Goal: Connect with others: Participate in discussion

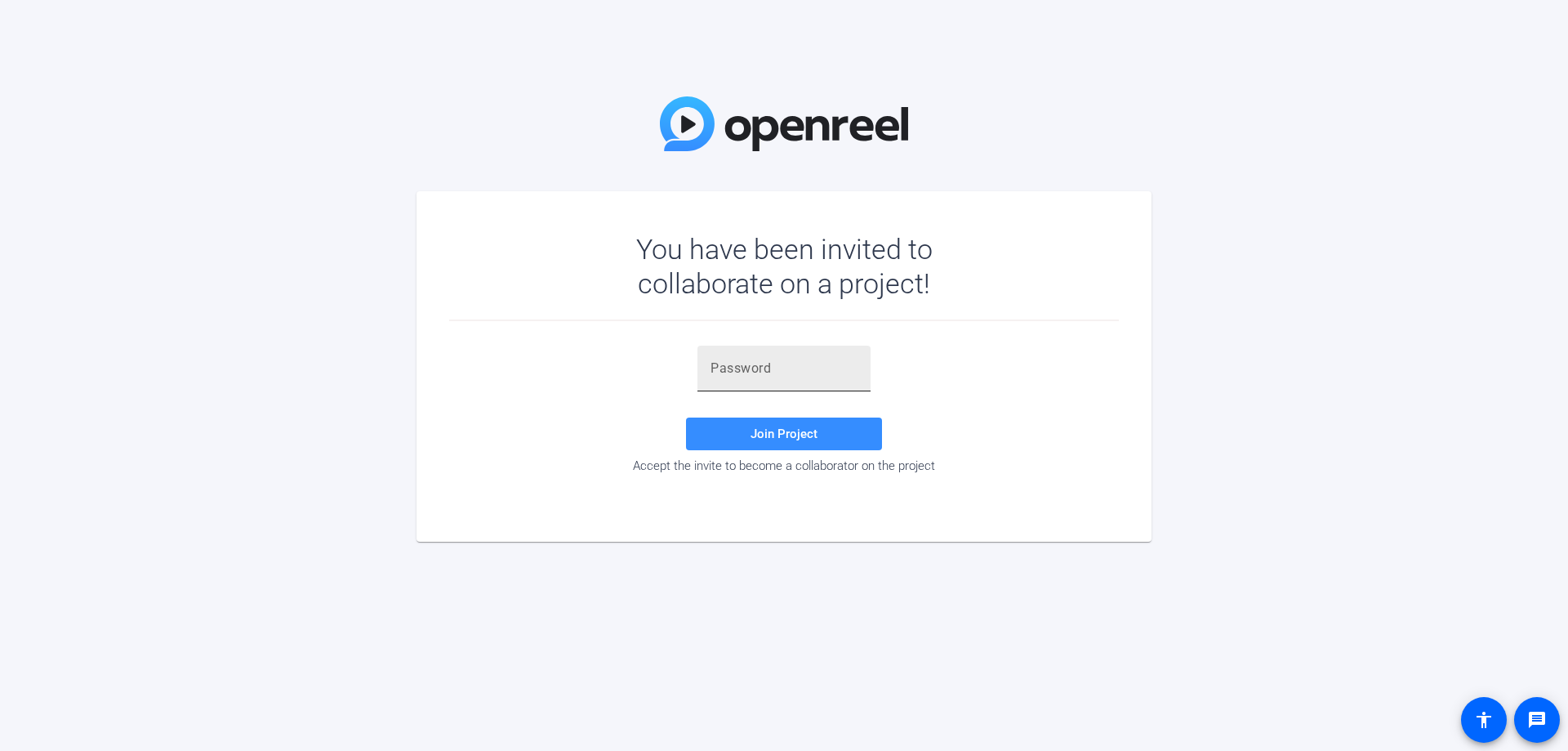
click at [793, 385] on div at bounding box center [784, 369] width 147 height 46
paste input "zCoWAX"
type input "zCoWAX"
click at [807, 437] on span "Join Project" at bounding box center [784, 434] width 67 height 15
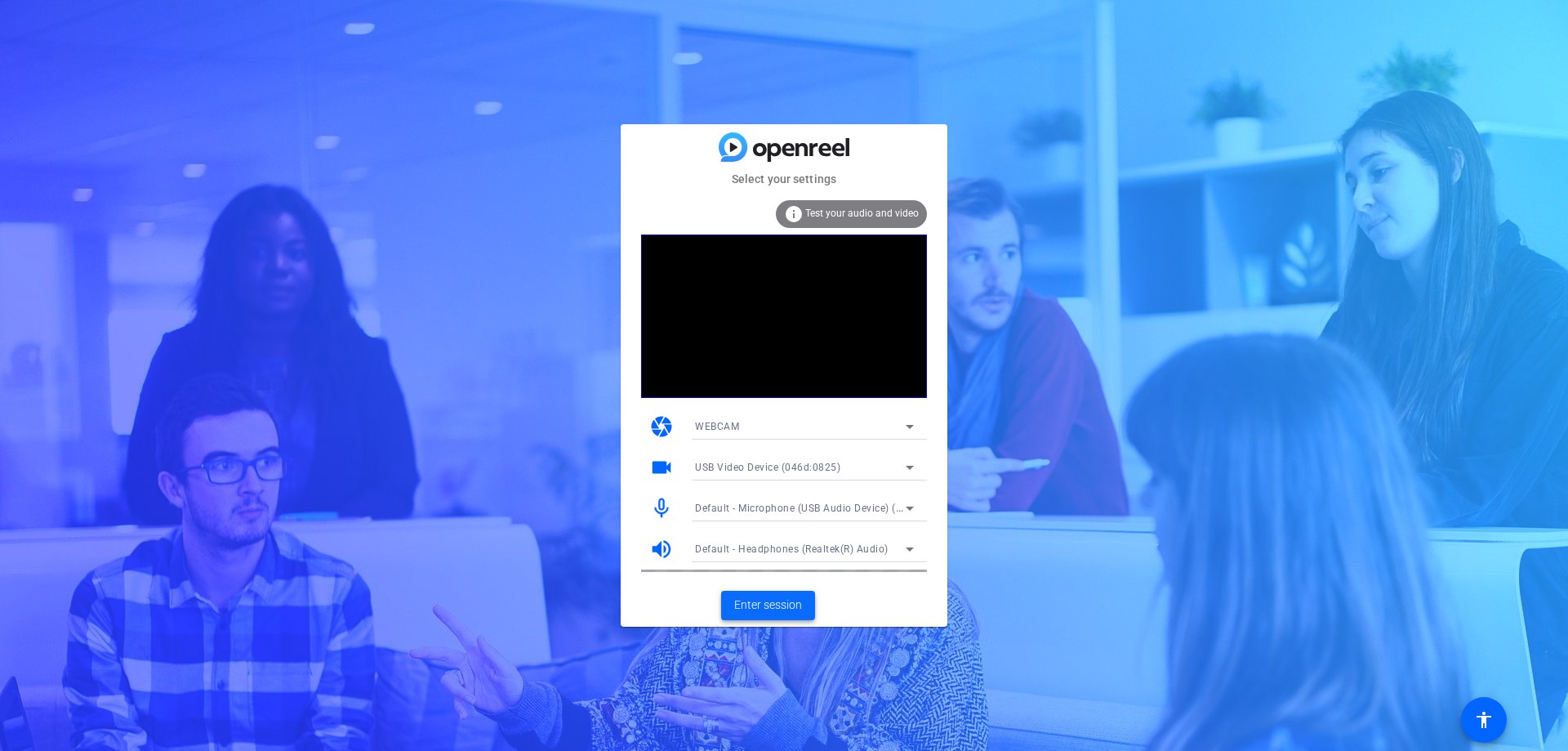
click at [781, 605] on span "Enter session" at bounding box center [768, 605] width 67 height 17
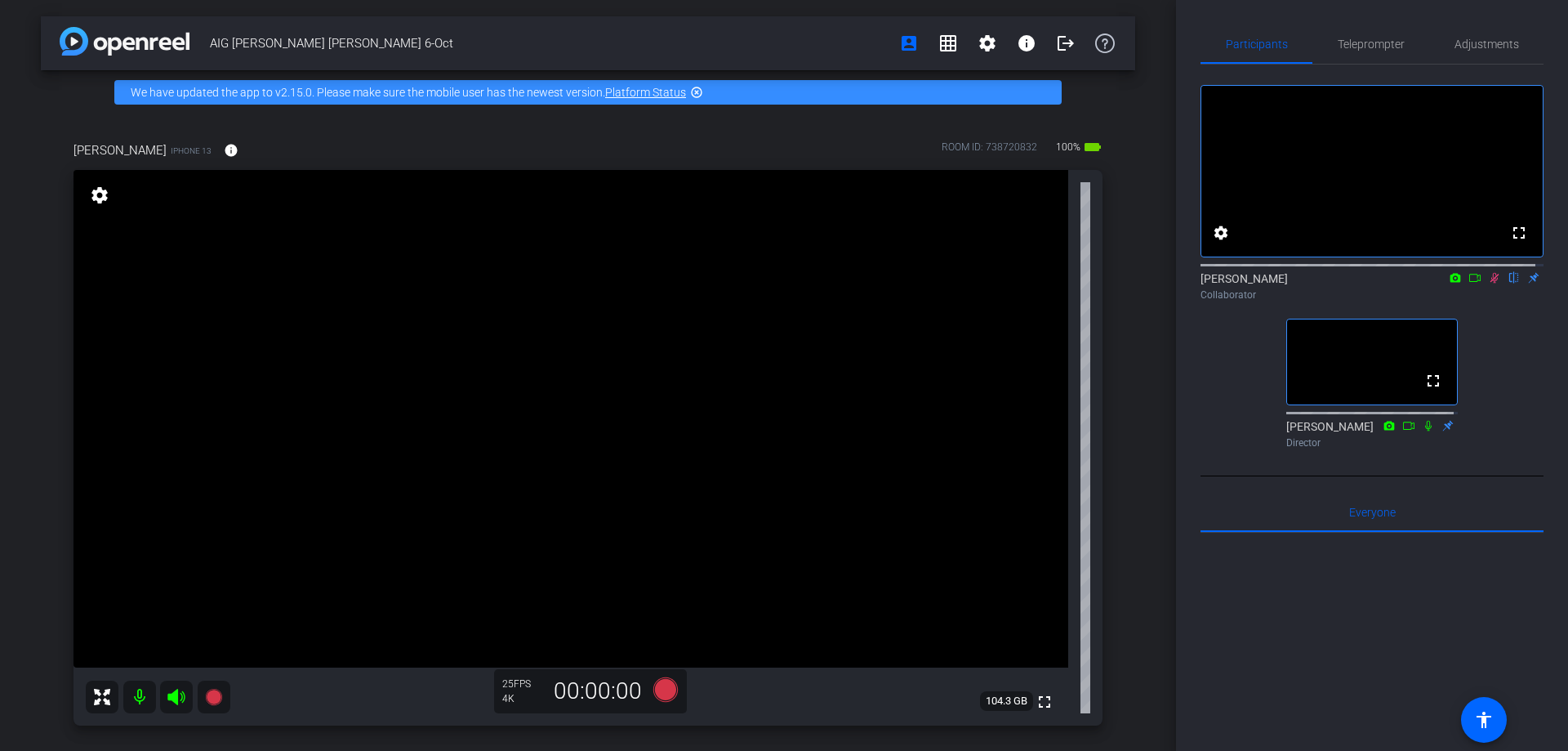
click at [1488, 284] on icon at bounding box center [1495, 278] width 13 height 12
click at [1472, 284] on icon at bounding box center [1475, 278] width 13 height 12
click at [1485, 285] on mat-icon at bounding box center [1495, 278] width 20 height 15
click at [1491, 284] on icon at bounding box center [1495, 278] width 9 height 11
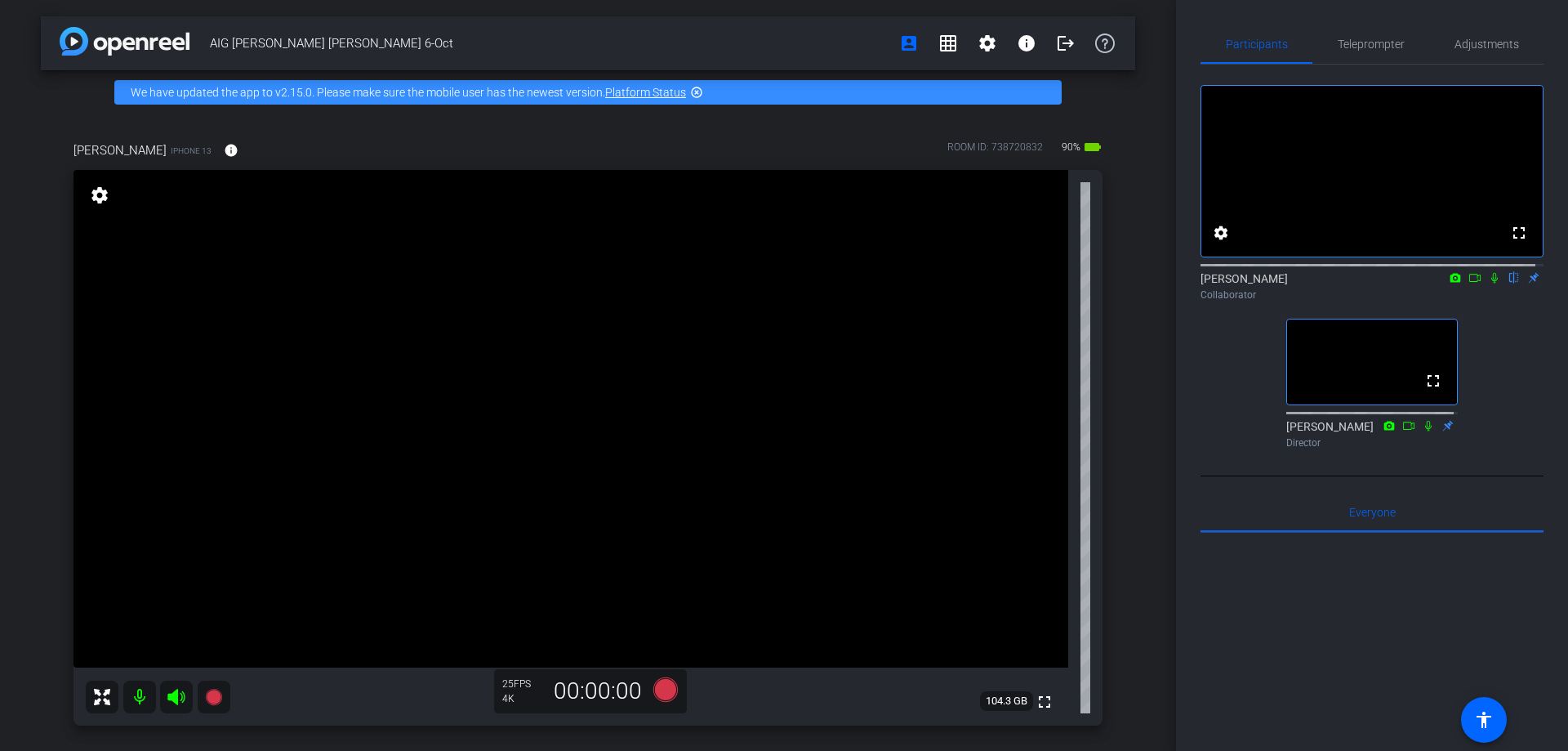
click at [178, 691] on icon at bounding box center [176, 698] width 17 height 16
click at [149, 702] on mat-icon at bounding box center [140, 698] width 33 height 33
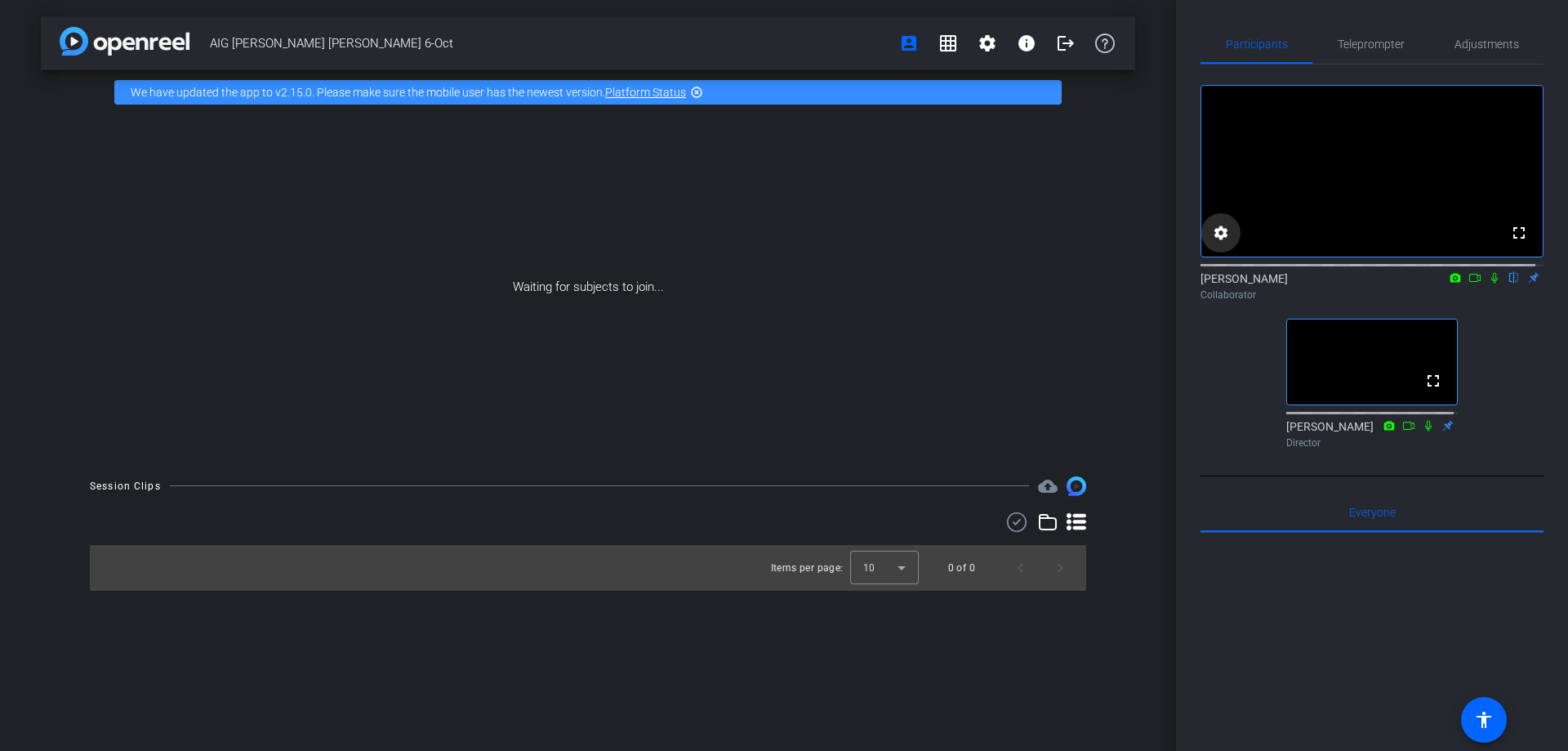
click at [1215, 243] on mat-icon "settings" at bounding box center [1221, 233] width 20 height 20
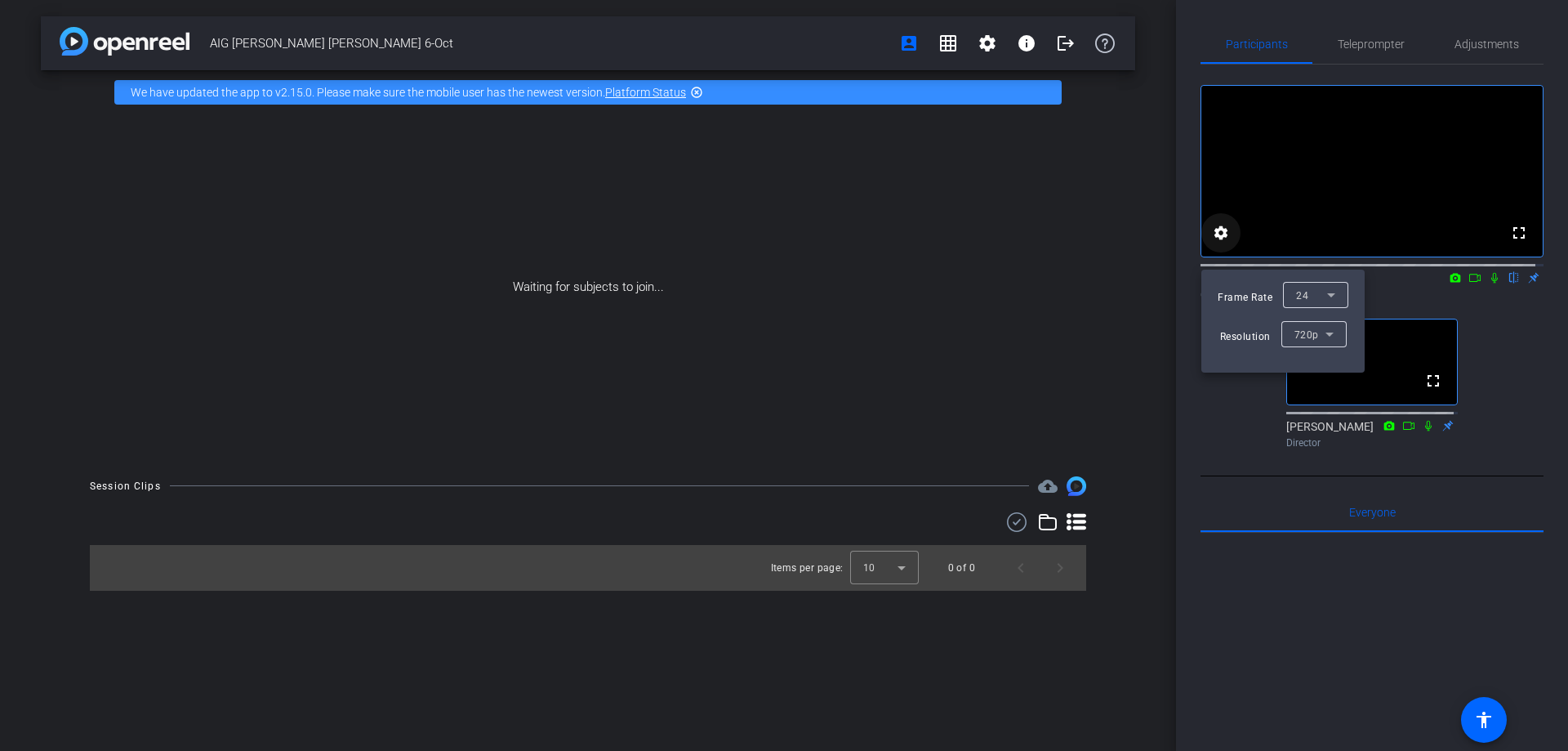
click at [1215, 249] on div at bounding box center [784, 375] width 1568 height 751
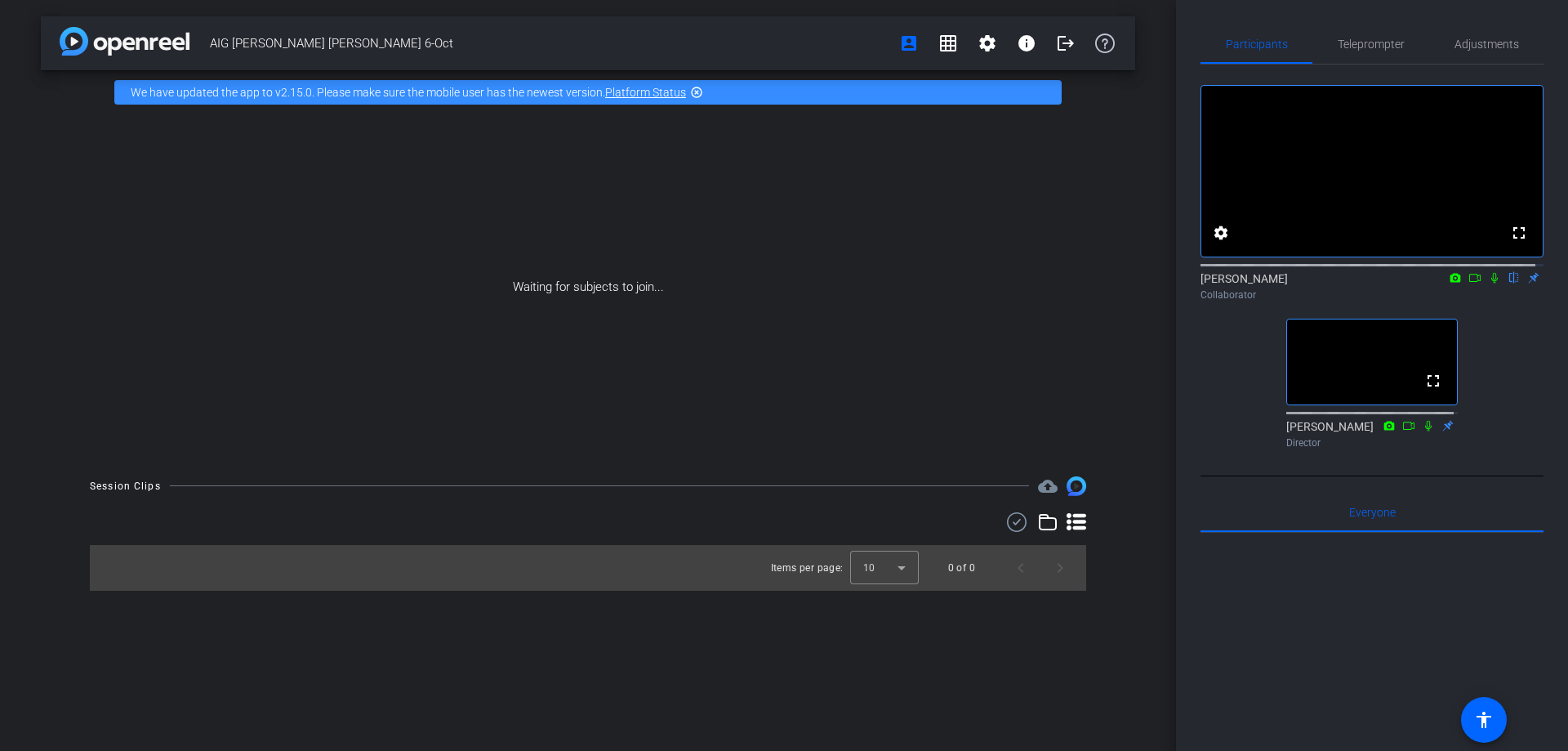
click at [1469, 284] on icon at bounding box center [1475, 278] width 13 height 12
click at [1469, 291] on div "[PERSON_NAME] Collaborator" at bounding box center [1371, 286] width 343 height 32
click at [1490, 285] on mat-icon at bounding box center [1495, 278] width 20 height 15
click at [980, 39] on mat-icon "settings" at bounding box center [988, 44] width 20 height 20
click at [980, 40] on div at bounding box center [784, 375] width 1568 height 751
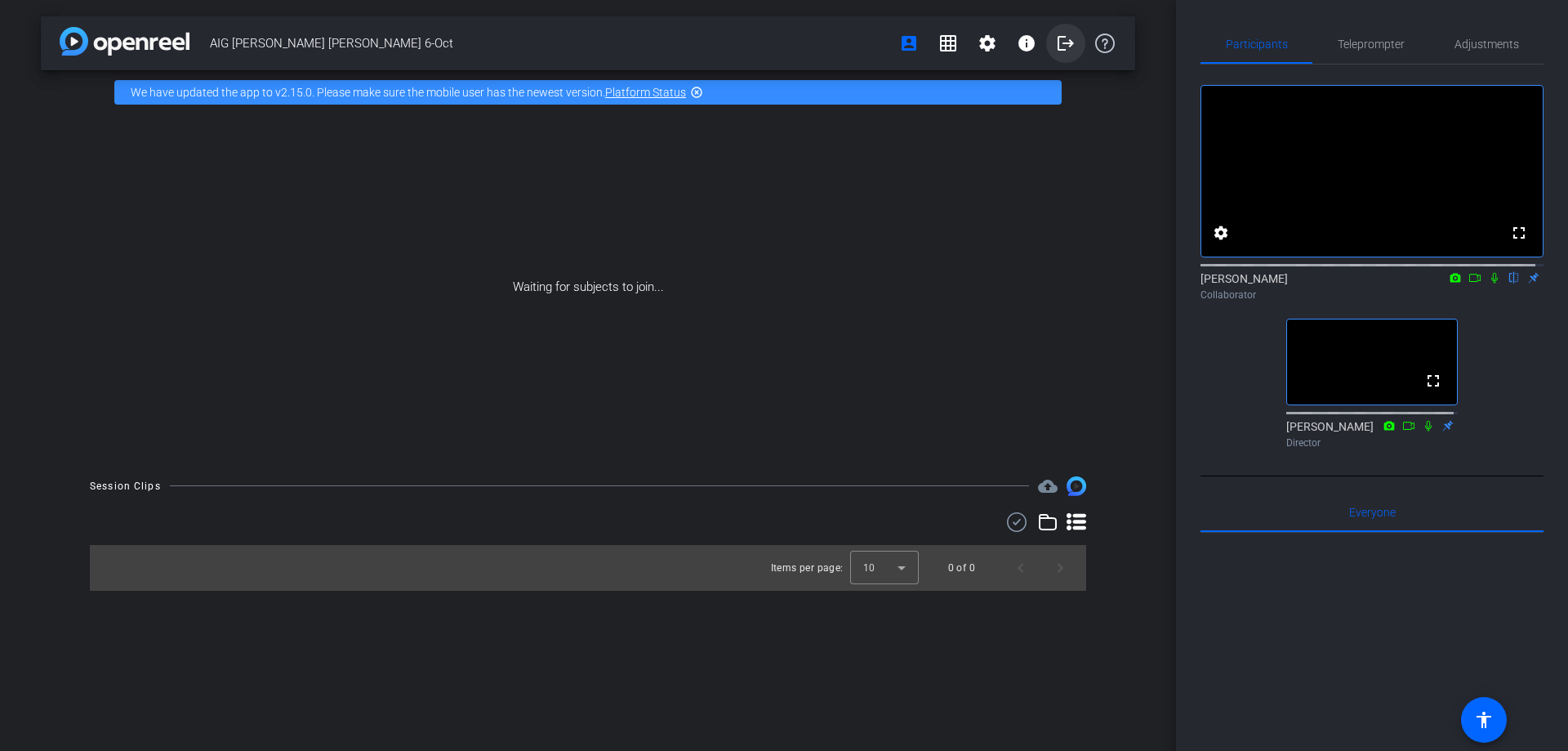
click at [1066, 48] on mat-icon "logout" at bounding box center [1066, 44] width 20 height 20
